Goal: Download file/media

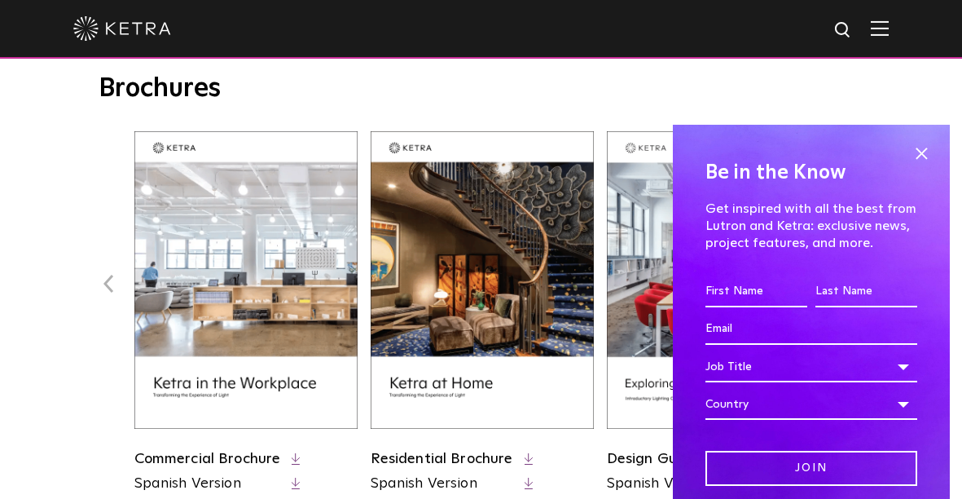
scroll to position [641, 0]
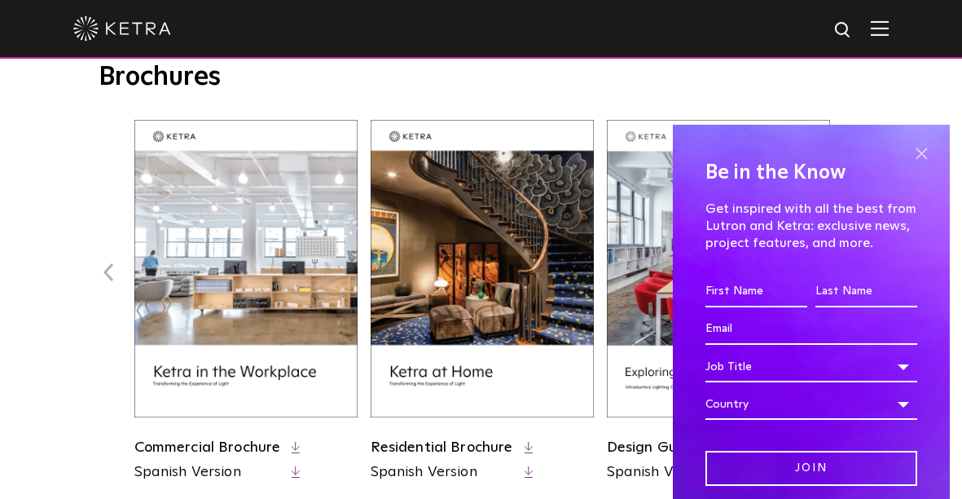
click at [909, 155] on span at bounding box center [921, 153] width 24 height 24
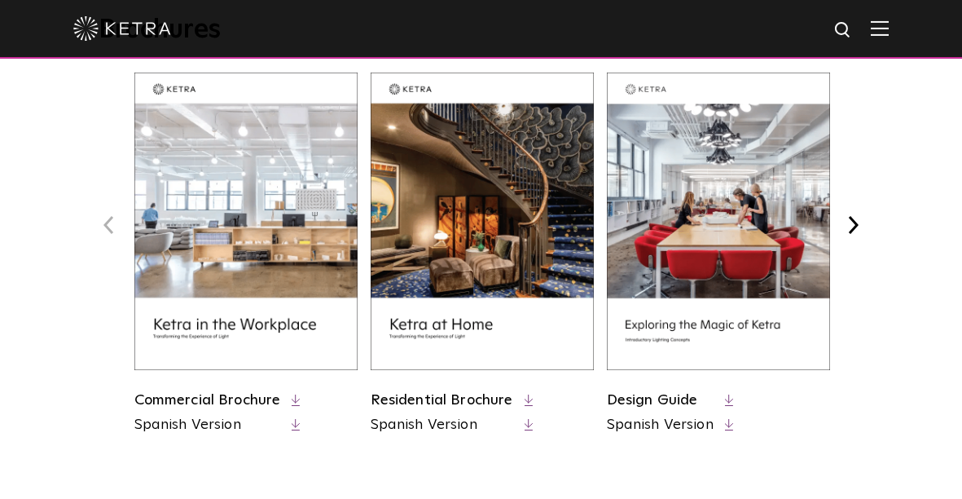
scroll to position [696, 0]
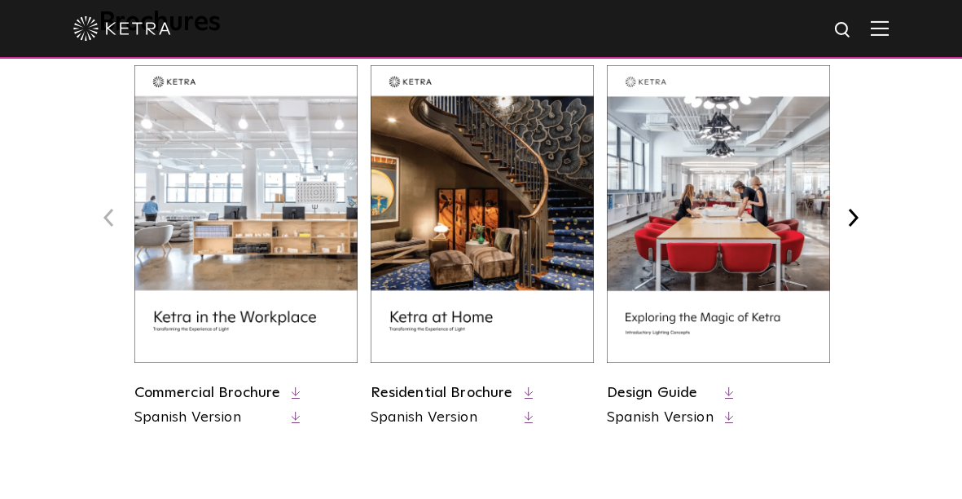
click at [694, 317] on img at bounding box center [718, 213] width 223 height 297
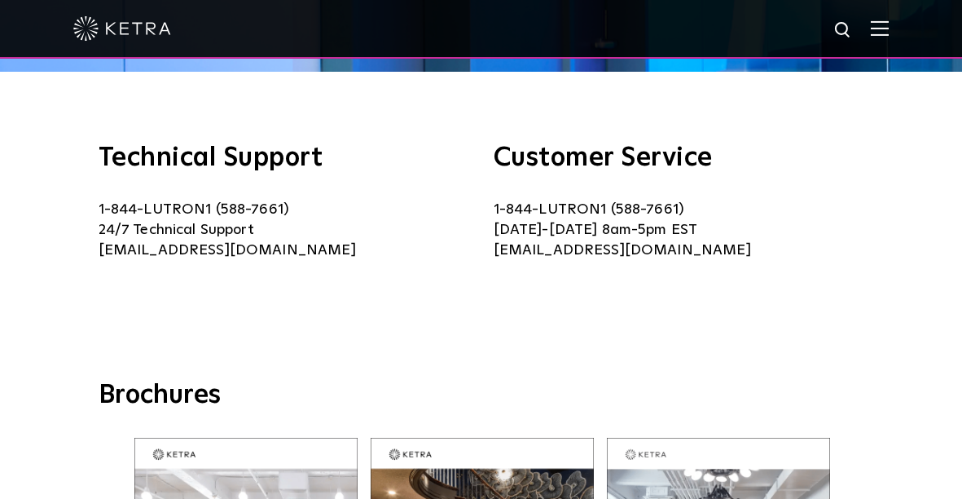
scroll to position [295, 0]
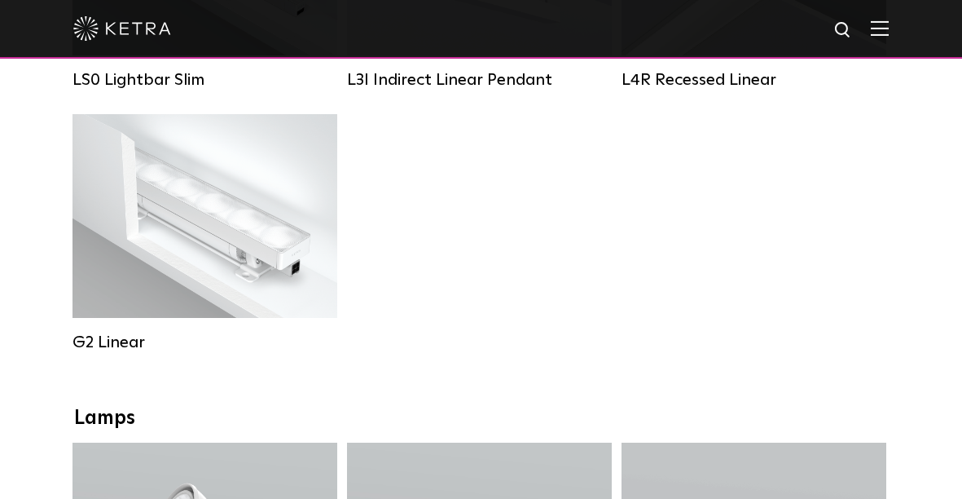
scroll to position [843, 0]
